Goal: Transaction & Acquisition: Purchase product/service

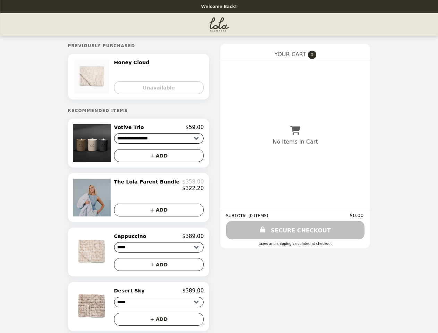
click at [102, 145] on img at bounding box center [93, 143] width 40 height 38
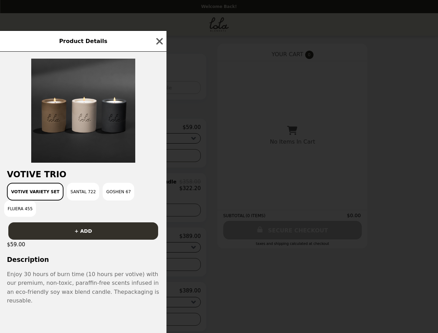
click at [159, 129] on div "Product Details Votive Trio Votive Variety Set Santal 722 Goshen 67 Fluera 455 …" at bounding box center [219, 166] width 438 height 333
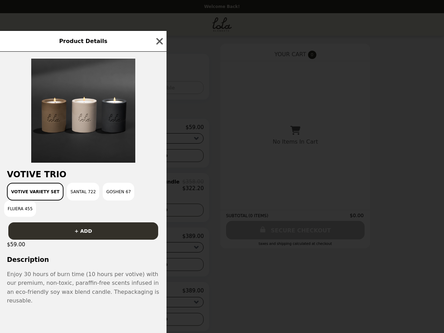
click at [159, 158] on div at bounding box center [83, 107] width 167 height 111
click at [102, 201] on div "Product Details Votive Trio Votive Variety Set Santal 722 Goshen 67 Fluera 455 …" at bounding box center [222, 166] width 444 height 333
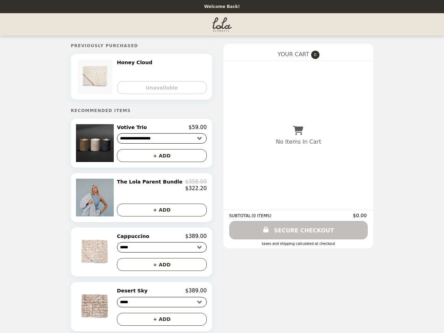
click at [159, 188] on div "$322.20" at bounding box center [162, 188] width 90 height 6
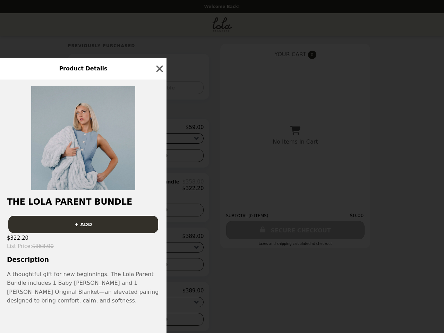
click at [159, 214] on div "Product Details The Lola Parent Bundle + ADD $322.20 List Price : $358.00 Descr…" at bounding box center [222, 166] width 444 height 333
click at [102, 256] on h3 "Description" at bounding box center [83, 259] width 167 height 7
click at [159, 241] on div "$322.20" at bounding box center [83, 238] width 167 height 10
click at [159, 269] on div "Product Details The Lola Parent Bundle + ADD $322.20 List Price : $358.00 Descr…" at bounding box center [222, 166] width 444 height 333
click at [102, 311] on div "Product Details The Lola Parent Bundle + ADD $322.20 List Price : $358.00 Descr…" at bounding box center [222, 166] width 444 height 333
